Goal: Task Accomplishment & Management: Manage account settings

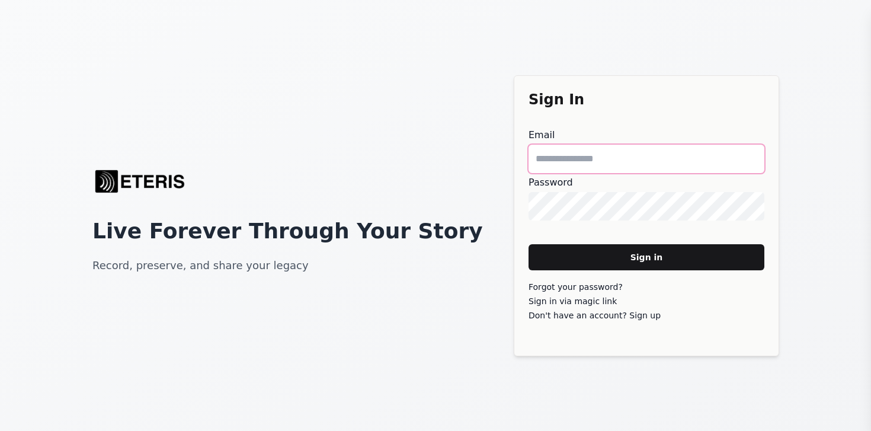
click at [575, 155] on main "Email" at bounding box center [646, 159] width 236 height 28
type main "**********"
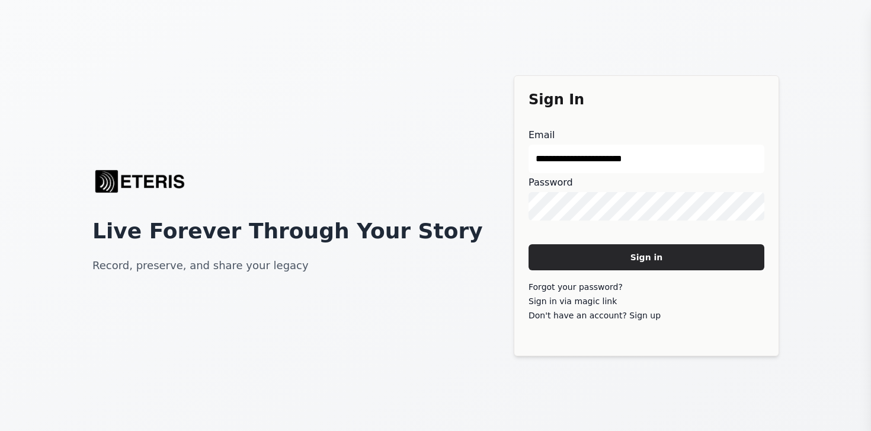
click at [669, 261] on main "Sign in" at bounding box center [646, 257] width 236 height 26
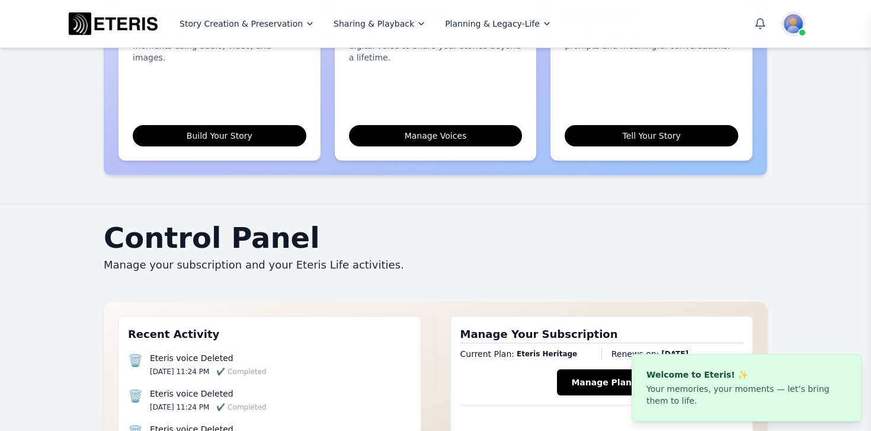
scroll to position [1138, 0]
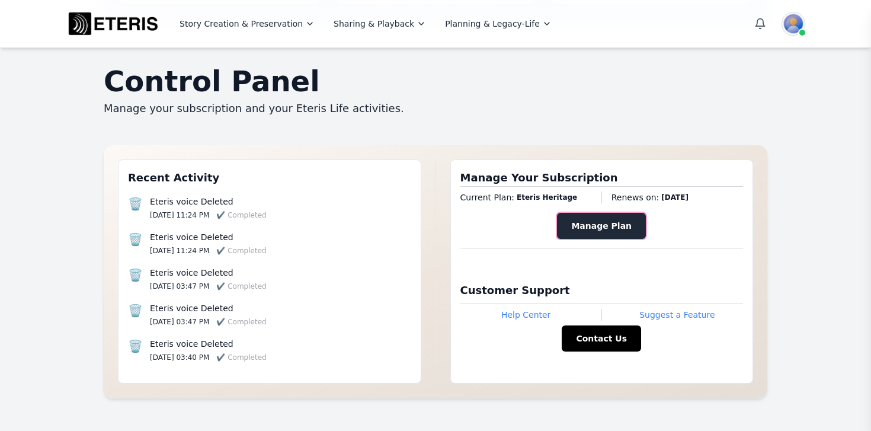
click at [604, 213] on button "Manage Plan" at bounding box center [601, 226] width 89 height 26
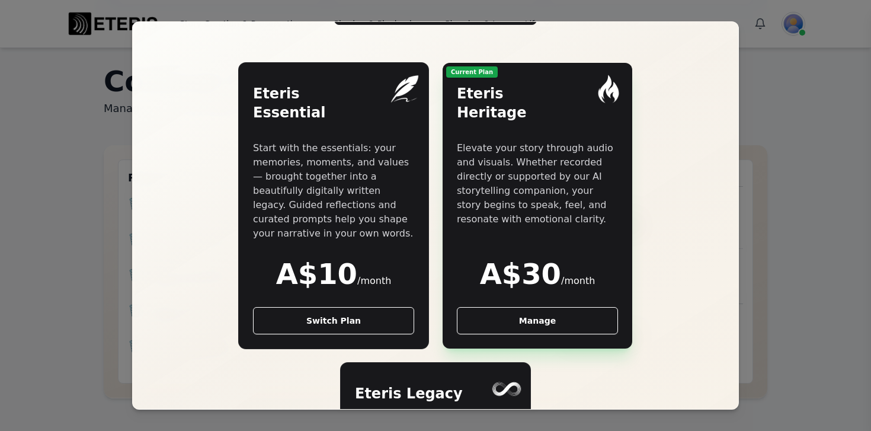
scroll to position [309, 0]
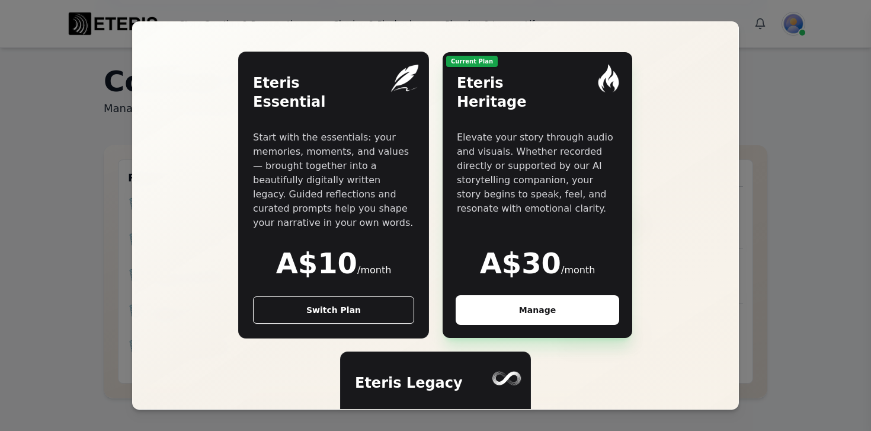
click at [555, 296] on button "Manage" at bounding box center [537, 309] width 161 height 27
